Goal: Navigation & Orientation: Find specific page/section

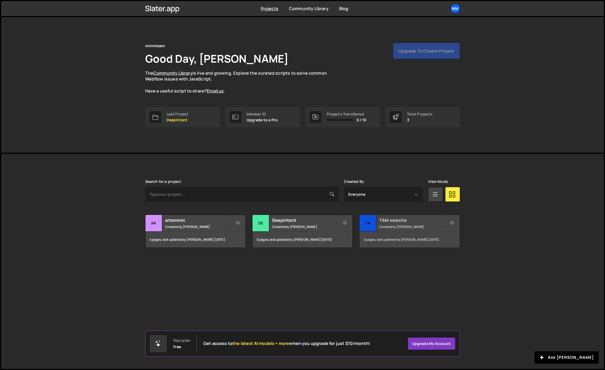
click at [388, 226] on small "Created by Artem Basiuk" at bounding box center [411, 227] width 64 height 5
click at [371, 225] on div "TA" at bounding box center [367, 223] width 17 height 17
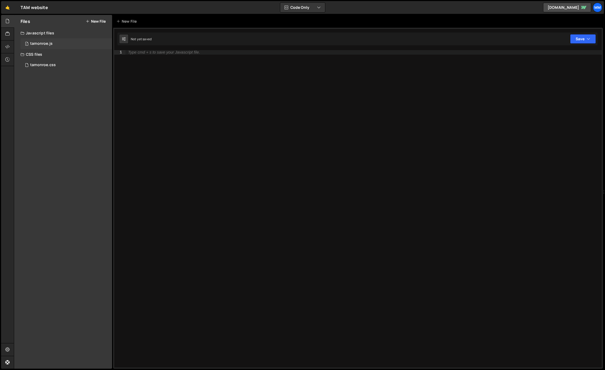
click at [46, 43] on div "tamonroe.js" at bounding box center [41, 43] width 22 height 5
